Goal: Task Accomplishment & Management: Complete application form

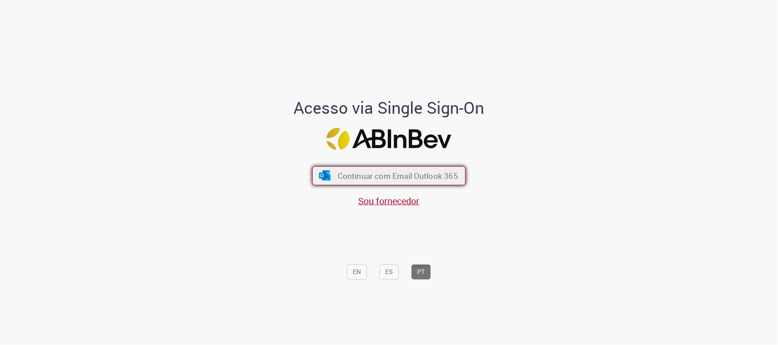
click at [406, 175] on span "Continuar com Email Outlook 365" at bounding box center [398, 176] width 120 height 10
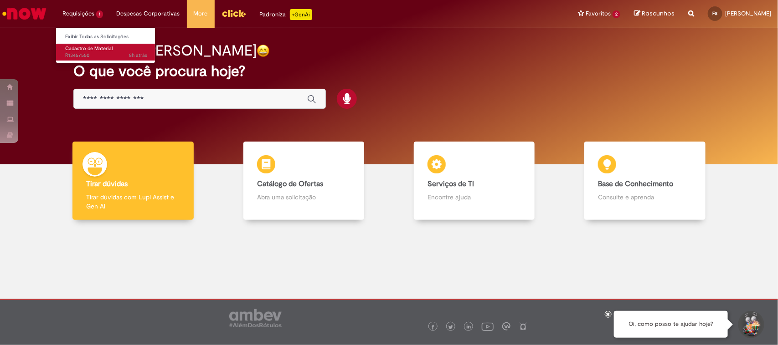
click at [90, 48] on span "Cadastro de Material" at bounding box center [88, 48] width 47 height 7
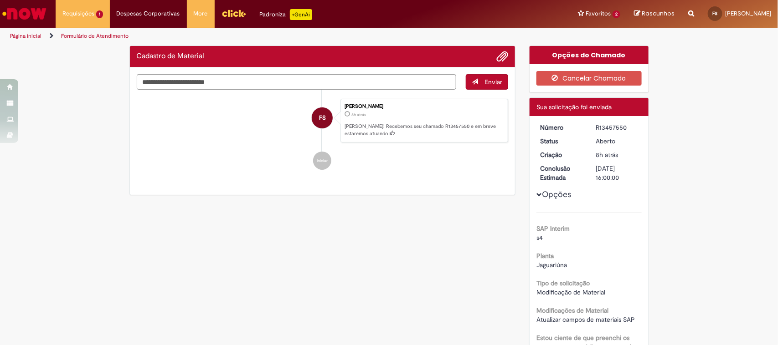
click at [250, 114] on li "FS [PERSON_NAME] 8h atrás 8 horas atrás [PERSON_NAME]! Recebemos seu chamado R1…" at bounding box center [323, 121] width 372 height 44
